Goal: Find contact information: Find contact information

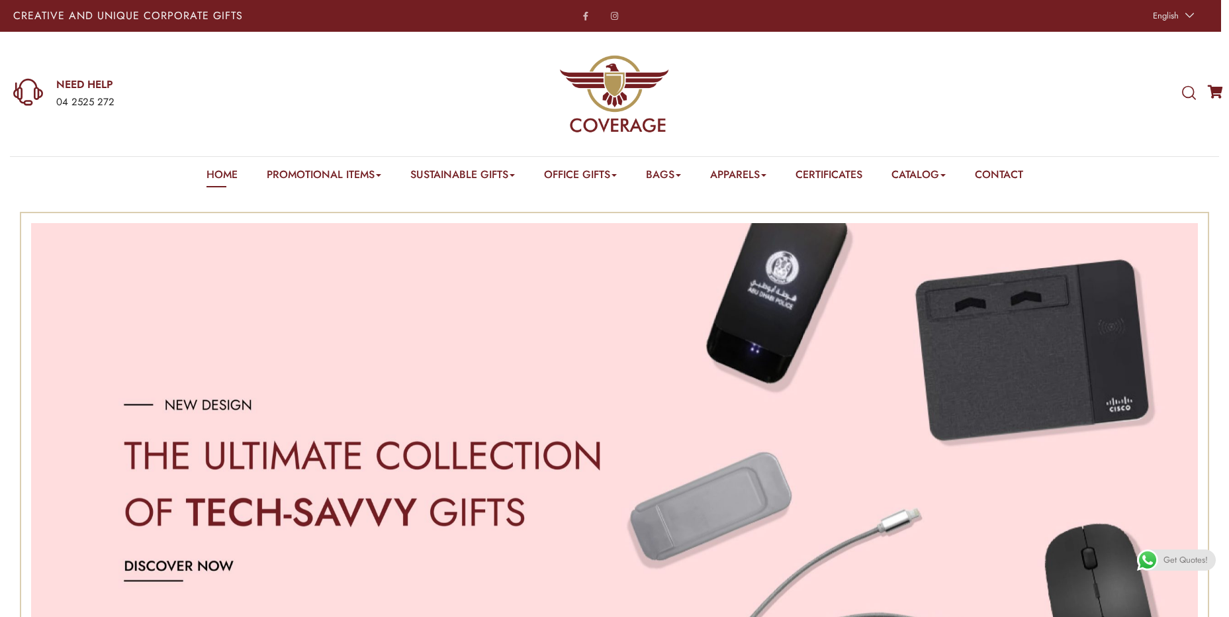
click at [1015, 166] on div "Home Promotional Items Badge & Lapel Pin Drinkware Bottles Mugs Cufflinks Gift …" at bounding box center [615, 174] width 817 height 35
click at [1022, 170] on link "Contact" at bounding box center [999, 177] width 48 height 21
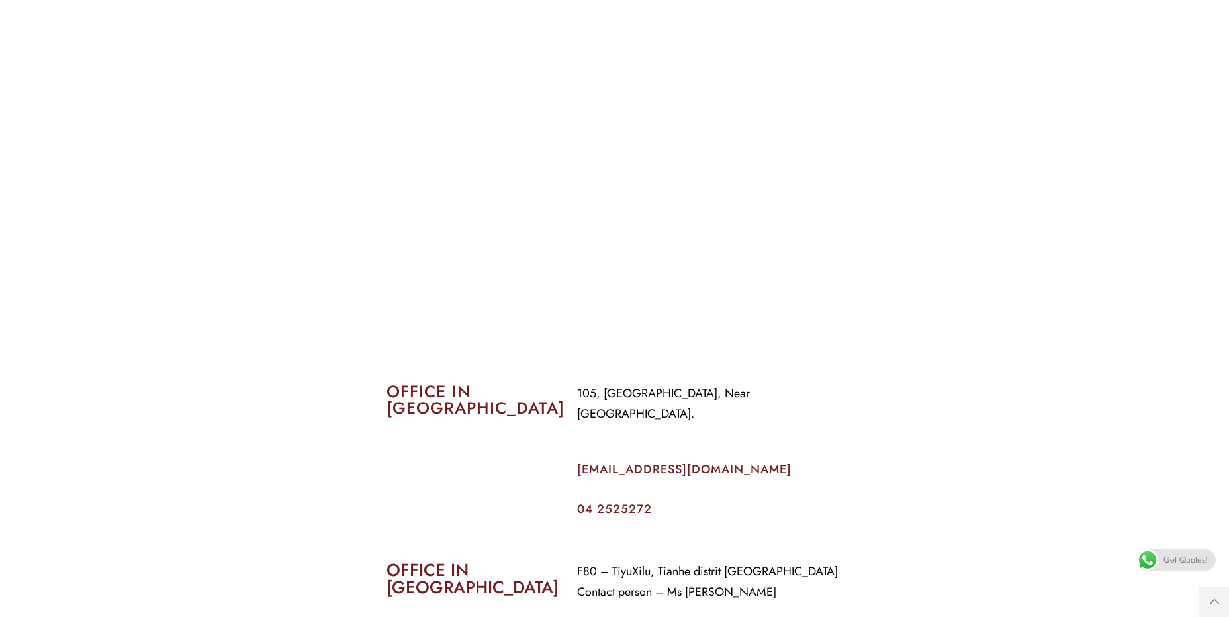
scroll to position [397, 0]
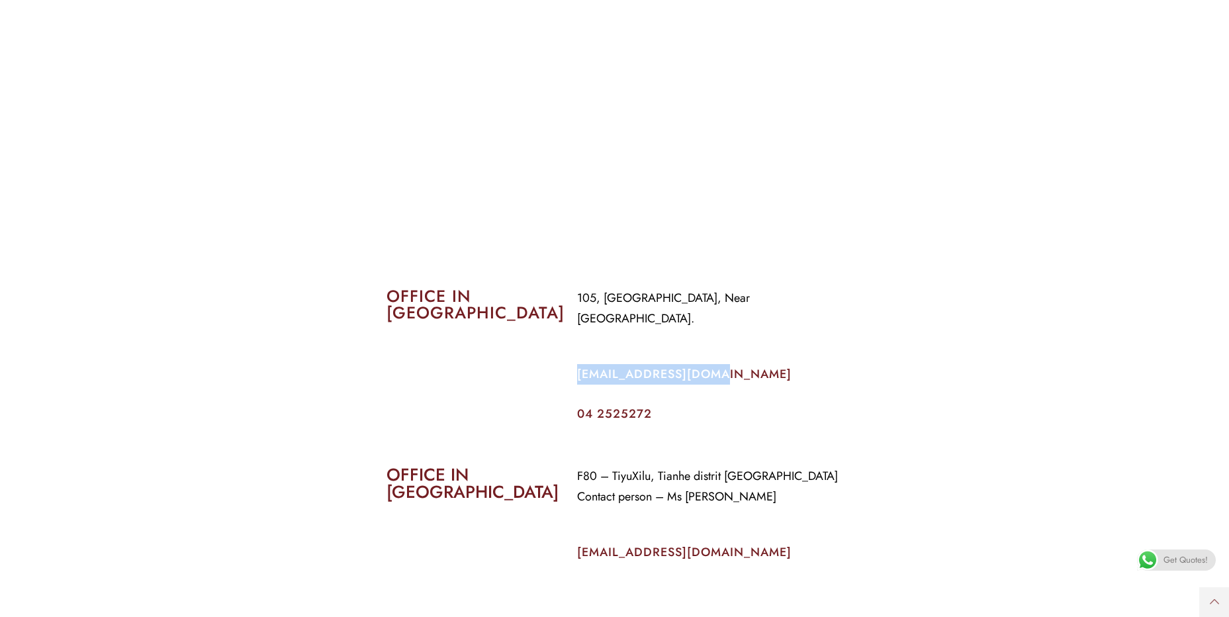
drag, startPoint x: 716, startPoint y: 354, endPoint x: 572, endPoint y: 348, distance: 144.4
click at [572, 348] on div "105, [GEOGRAPHIC_DATA], Near [GEOGRAPHIC_DATA]. [EMAIL_ADDRESS][DOMAIN_NAME] 04…" at bounding box center [710, 354] width 286 height 152
copy link "[EMAIL_ADDRESS][DOMAIN_NAME]"
